Goal: Information Seeking & Learning: Learn about a topic

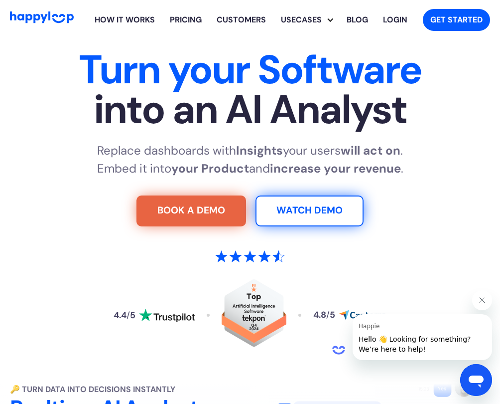
click at [400, 222] on div "BOOK A DEMO WATCH DEMO" at bounding box center [250, 210] width 481 height 31
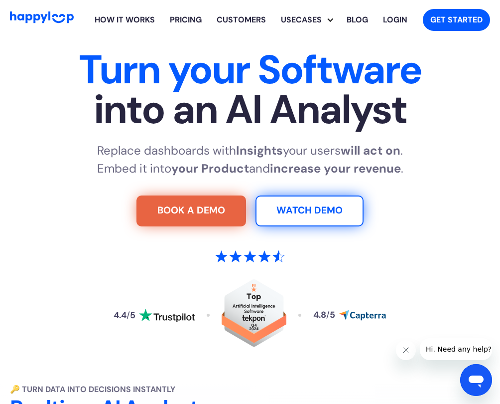
click at [499, 143] on section "Turn your Software into an AI Analyst Replace dashboards with Insights your use…" at bounding box center [250, 207] width 500 height 335
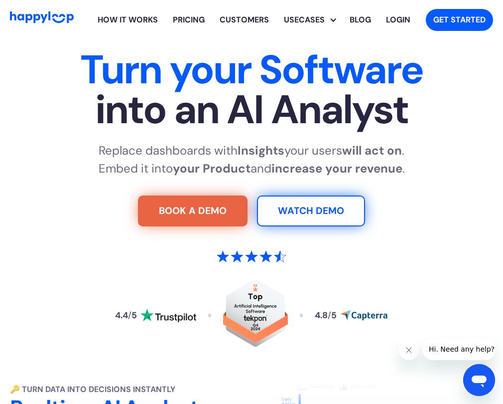
click at [500, 139] on section "Turn your Software into an AI Analyst Replace dashboards with Insights your use…" at bounding box center [251, 207] width 503 height 335
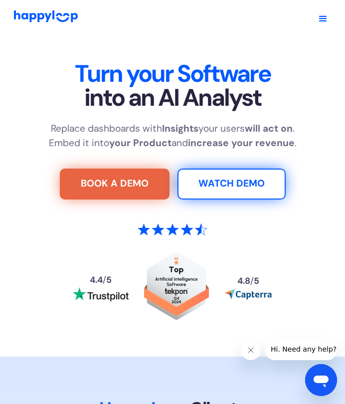
click at [71, 118] on div "Turn your Software into an AI Analyst Replace dashboards with Insights your use…" at bounding box center [173, 205] width 318 height 286
click at [10, 14] on div "How it works Pricing Customers Usecases SaaS Integration Ad Spend Marketing Tea…" at bounding box center [172, 19] width 345 height 38
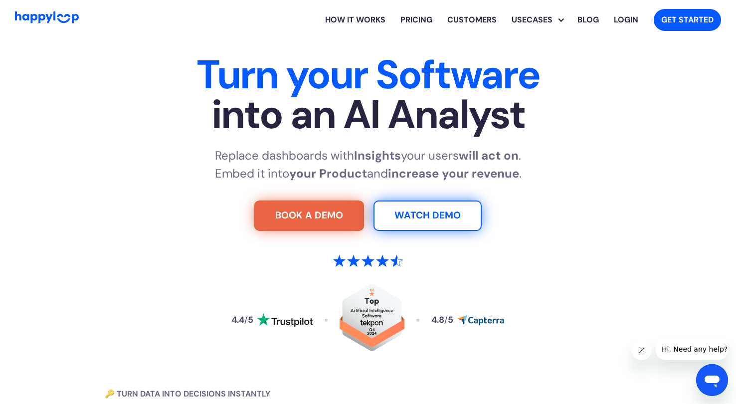
click at [171, 189] on div "Turn your Software into an AI Analyst Replace dashboards with Insights your use…" at bounding box center [368, 217] width 622 height 325
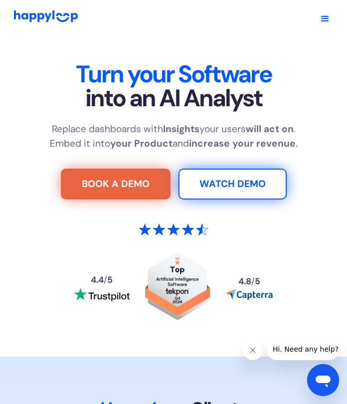
click at [327, 152] on div "Turn your Software into an AI Analyst Replace dashboards with Insights your use…" at bounding box center [173, 205] width 319 height 286
click at [304, 139] on div "Replace dashboards with Insights your users will act on . Embed it into your Pr…" at bounding box center [173, 136] width 319 height 29
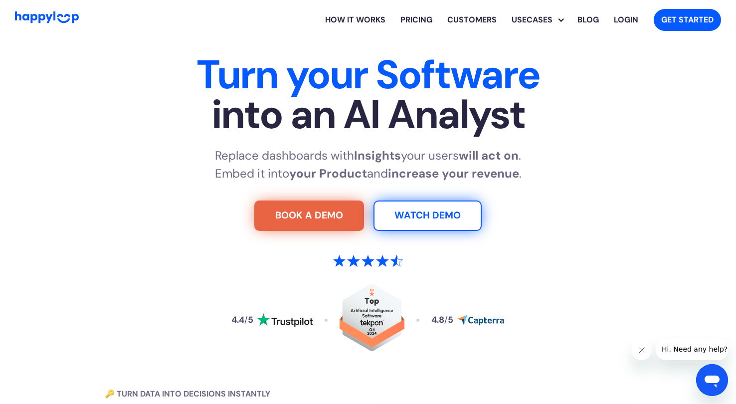
click at [582, 126] on span "into an AI Analyst" at bounding box center [368, 115] width 622 height 40
click at [612, 106] on span "into an AI Analyst" at bounding box center [368, 115] width 622 height 40
click at [481, 23] on link "Customers" at bounding box center [472, 20] width 64 height 32
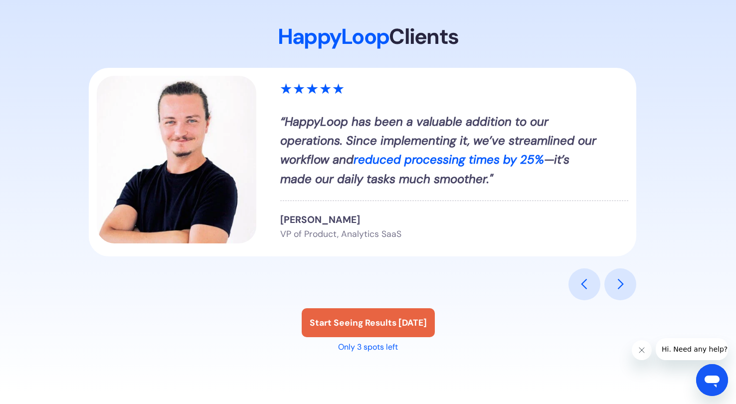
click at [383, 323] on strong "Start Seeing Results [DATE]" at bounding box center [368, 322] width 117 height 11
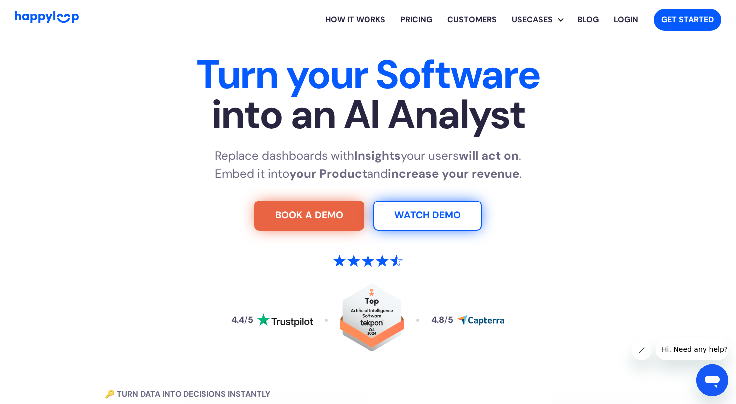
click at [589, 16] on link "Blog" at bounding box center [588, 20] width 36 height 32
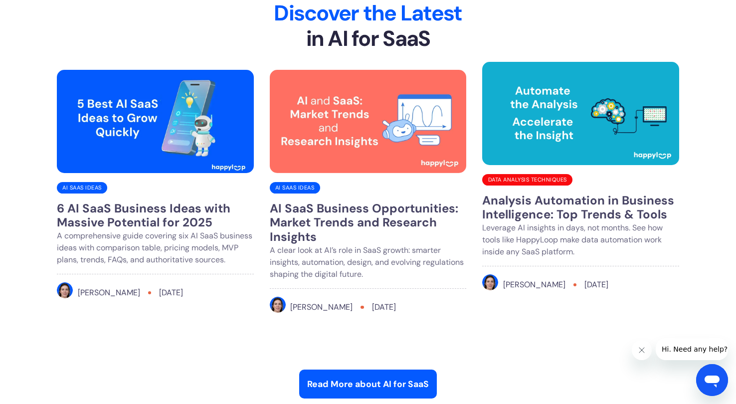
click at [612, 138] on img "Read full blog post" at bounding box center [580, 113] width 197 height 103
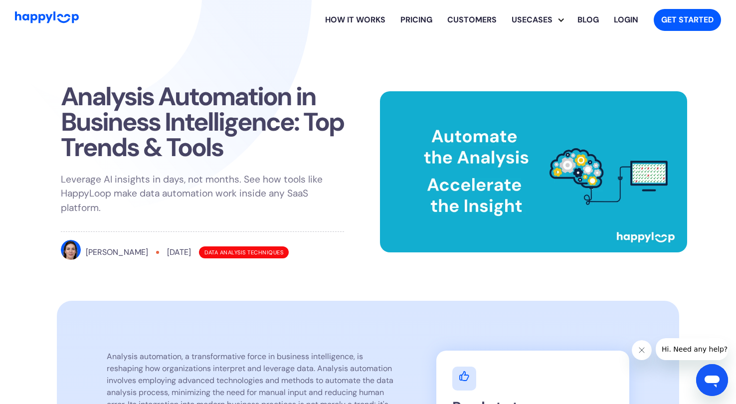
click at [45, 14] on img "Go to Home Page" at bounding box center [47, 16] width 64 height 11
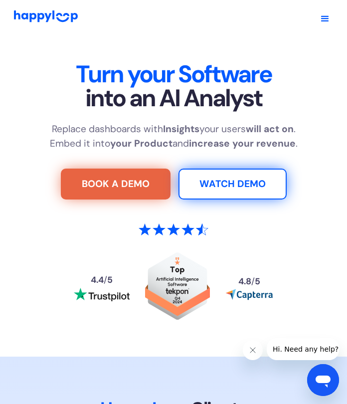
click at [269, 148] on strong "increase your revenue" at bounding box center [242, 143] width 107 height 12
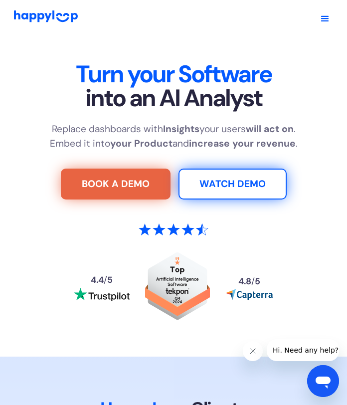
click at [257, 119] on div "Turn your Software into an AI Analyst Replace dashboards with Insights your use…" at bounding box center [173, 205] width 319 height 286
